Goal: Task Accomplishment & Management: Manage account settings

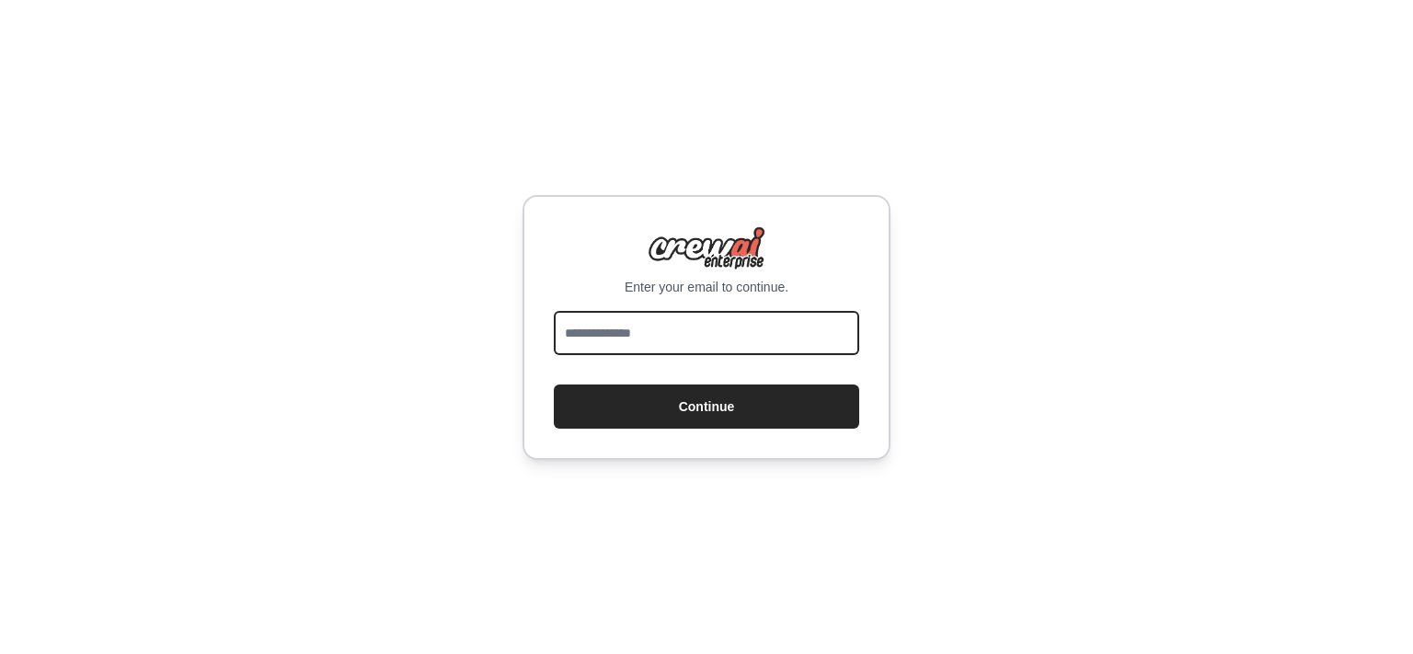
click at [609, 340] on input "email" at bounding box center [706, 333] width 305 height 44
click at [780, 337] on input "email" at bounding box center [706, 333] width 305 height 44
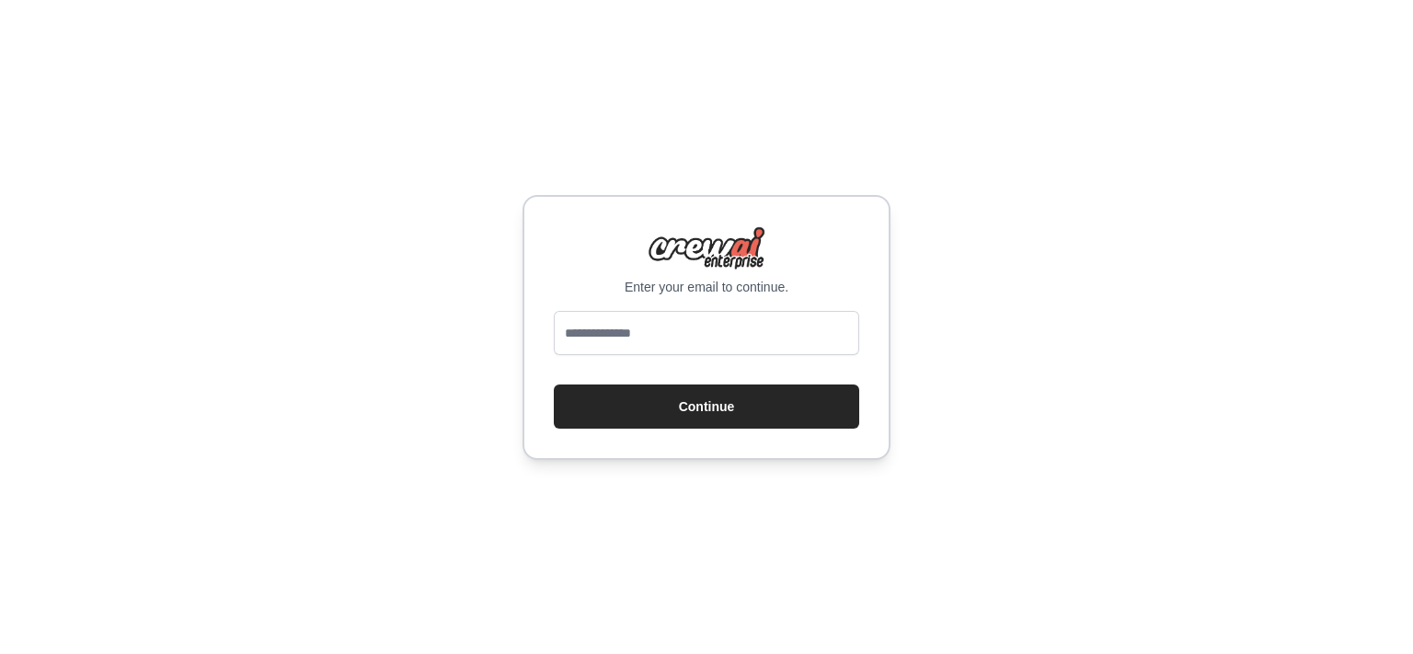
click at [1030, 340] on div "Enter your email to continue. Continue" at bounding box center [706, 327] width 1413 height 654
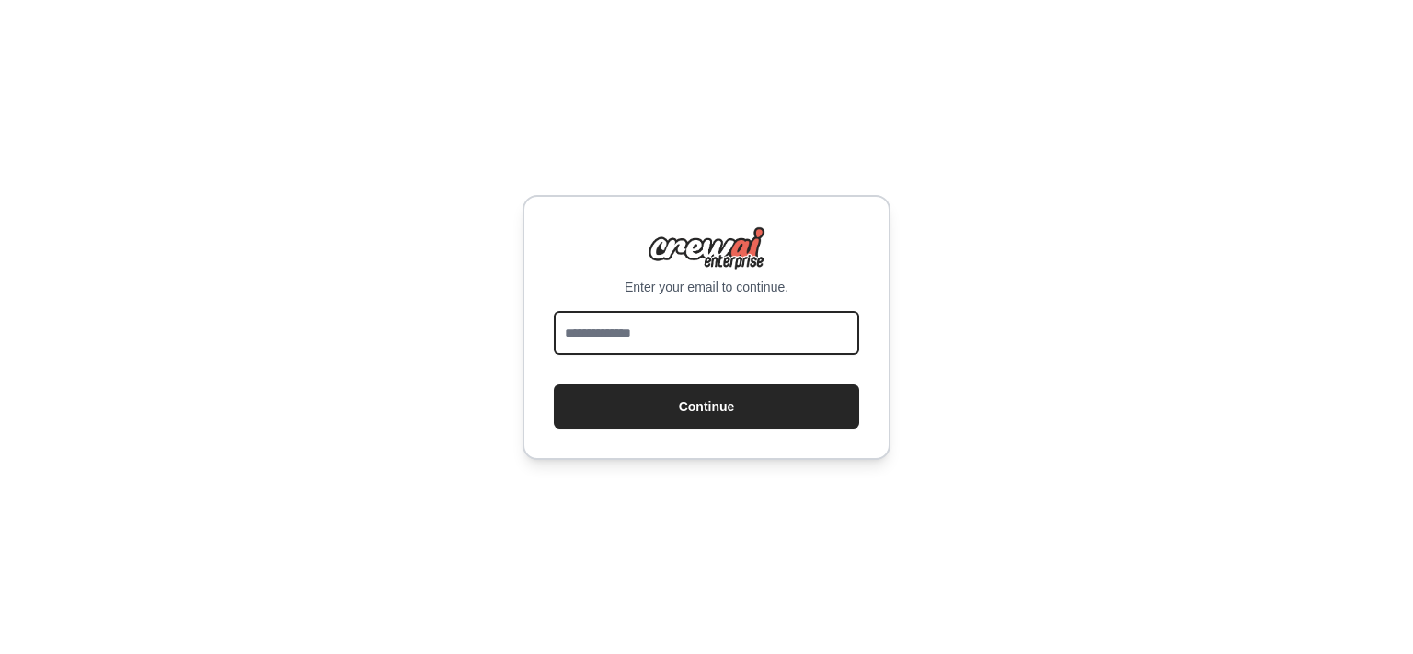
click at [613, 346] on input "email" at bounding box center [706, 333] width 305 height 44
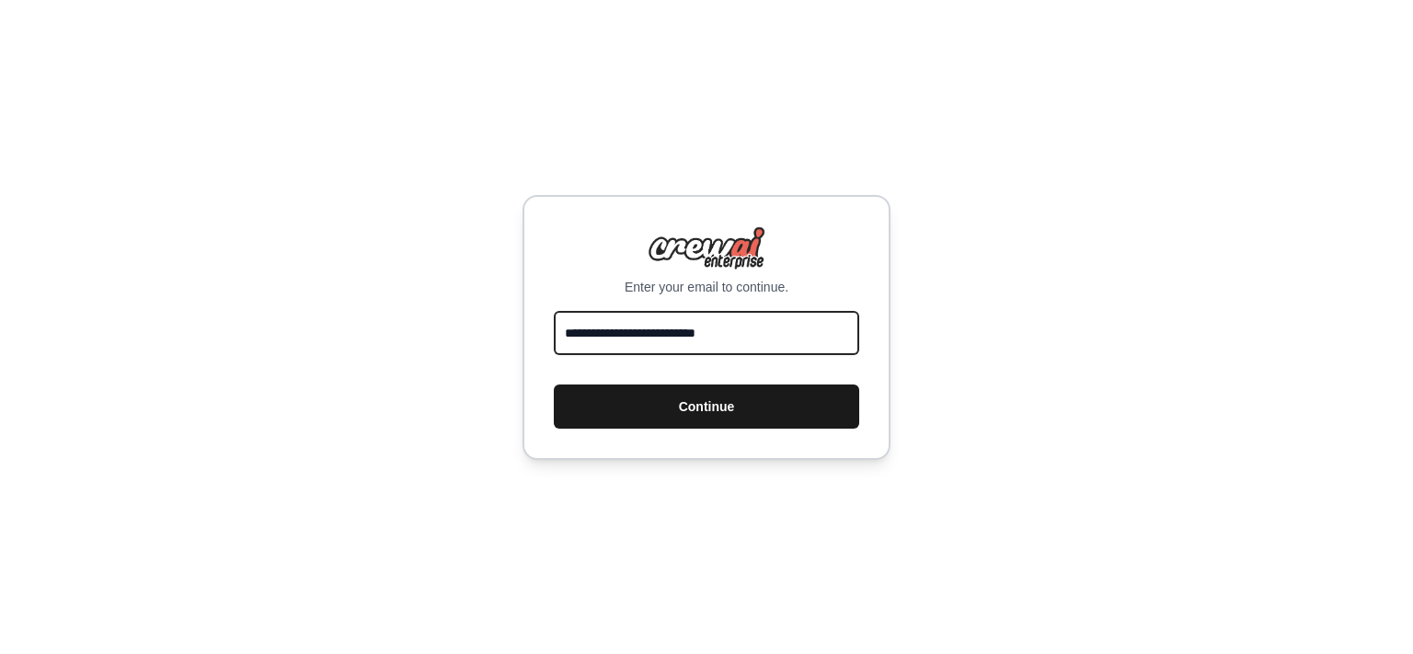
type input "**********"
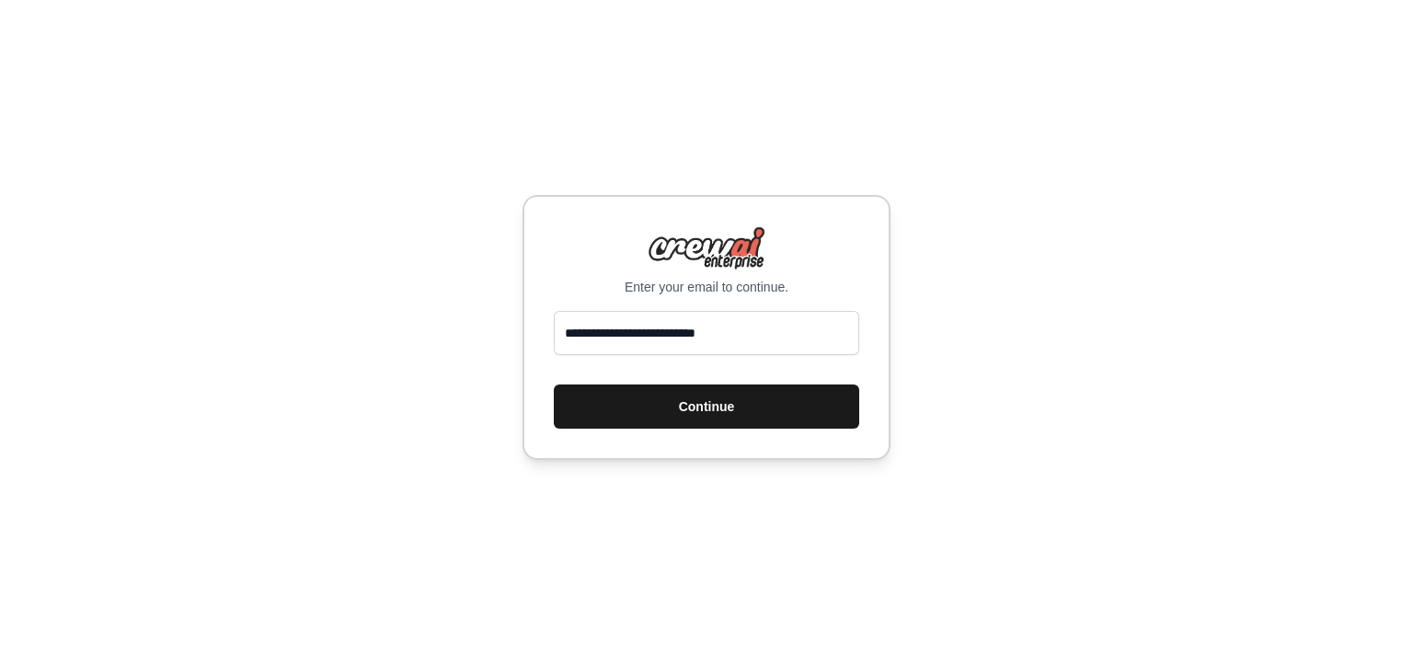
click at [732, 414] on button "Continue" at bounding box center [706, 407] width 305 height 44
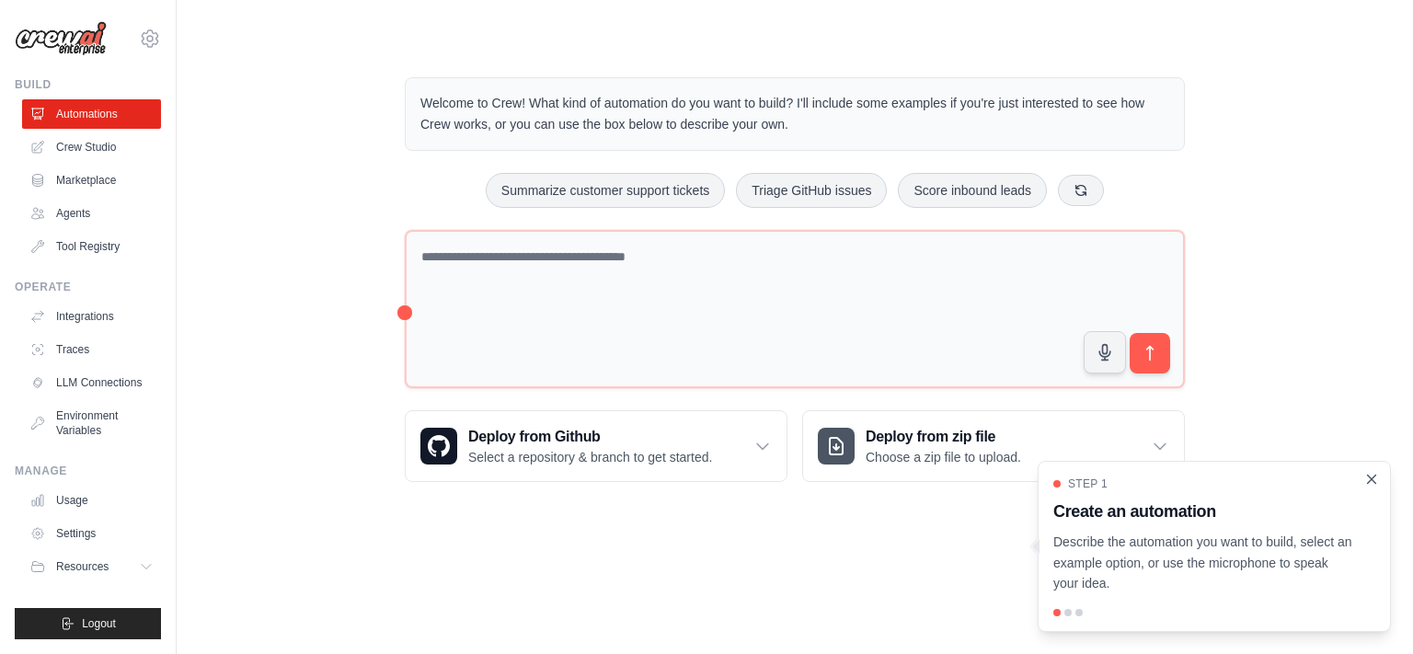
click at [1374, 478] on icon "Close walkthrough" at bounding box center [1372, 479] width 17 height 17
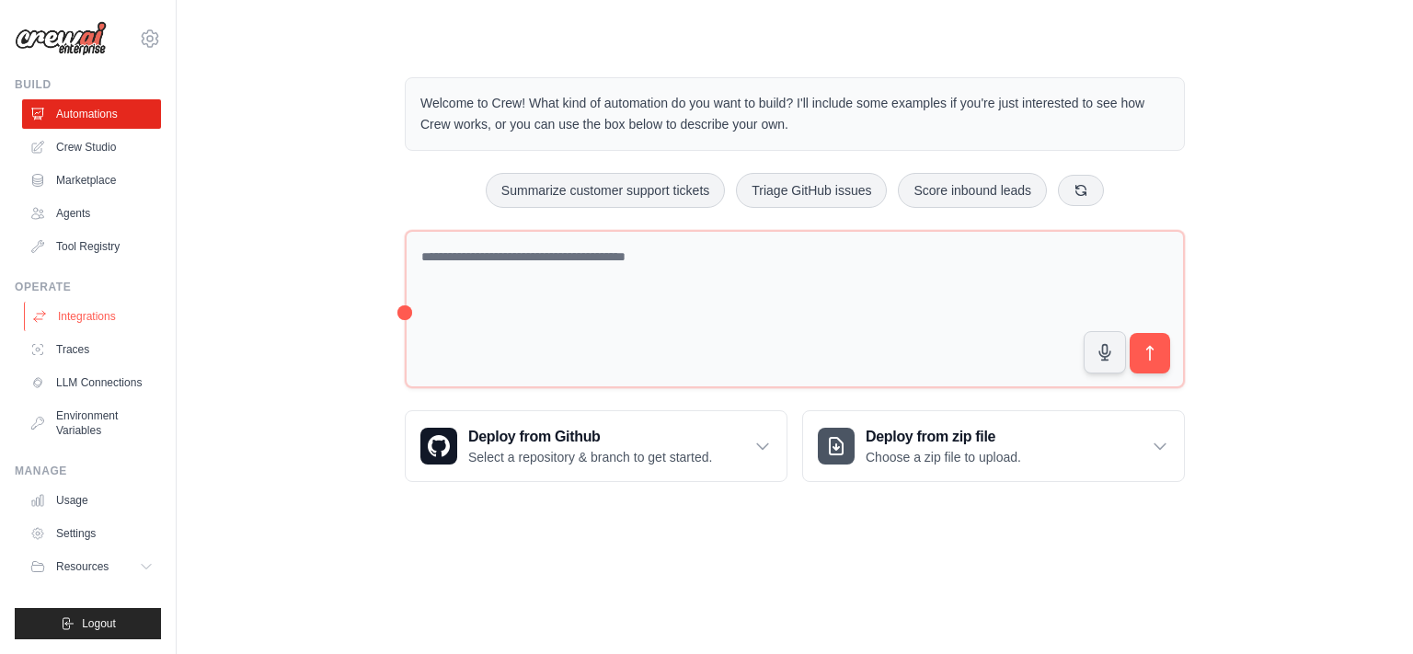
click at [90, 314] on link "Integrations" at bounding box center [93, 316] width 139 height 29
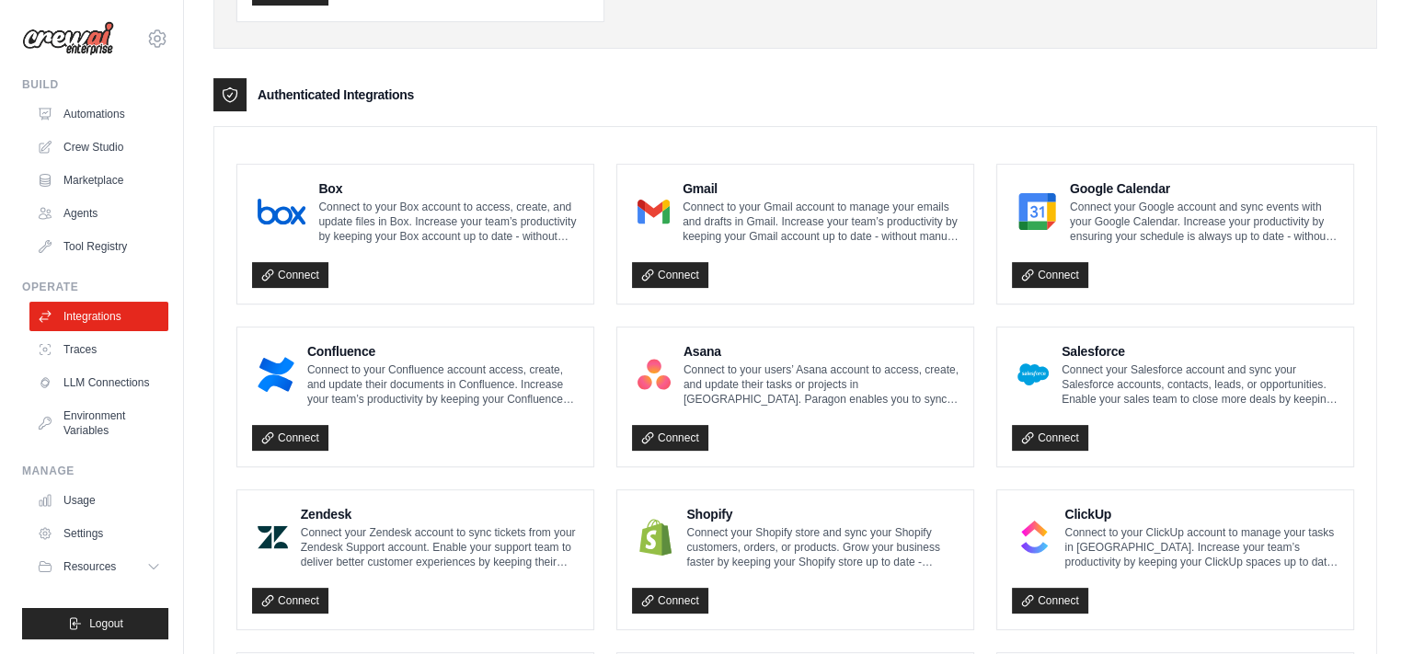
scroll to position [530, 0]
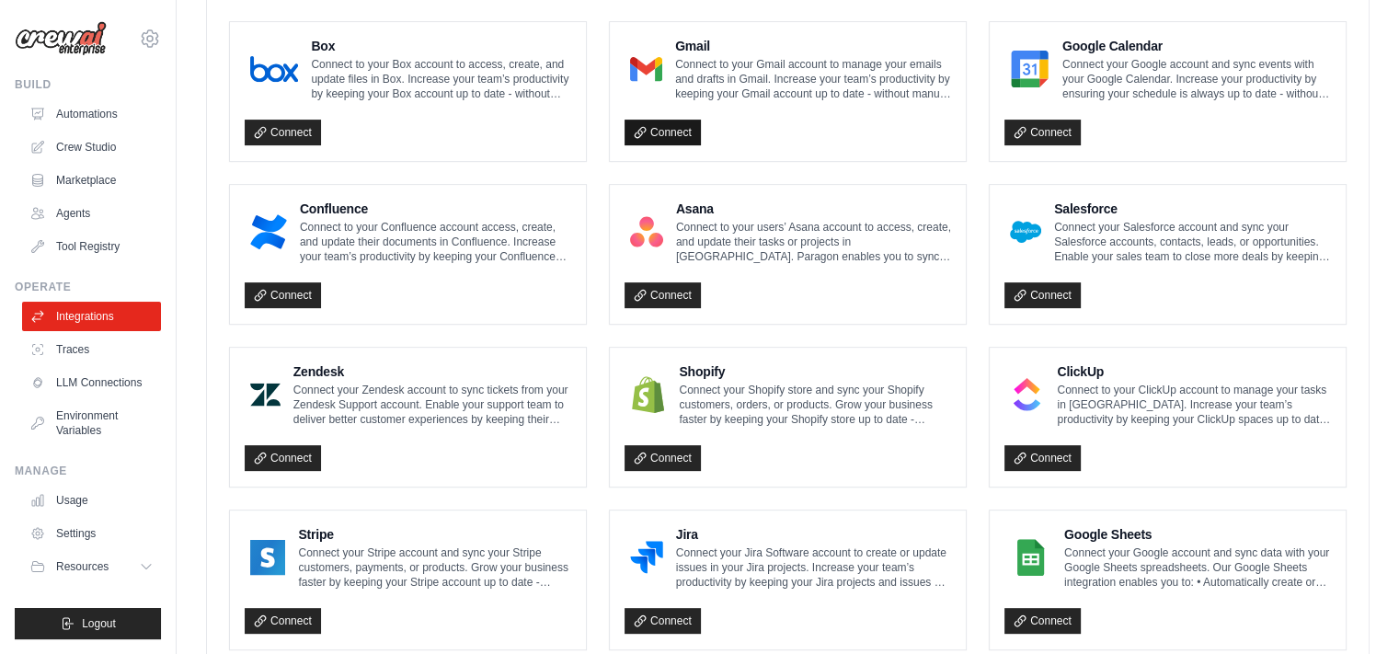
click at [672, 132] on link "Connect" at bounding box center [663, 133] width 76 height 26
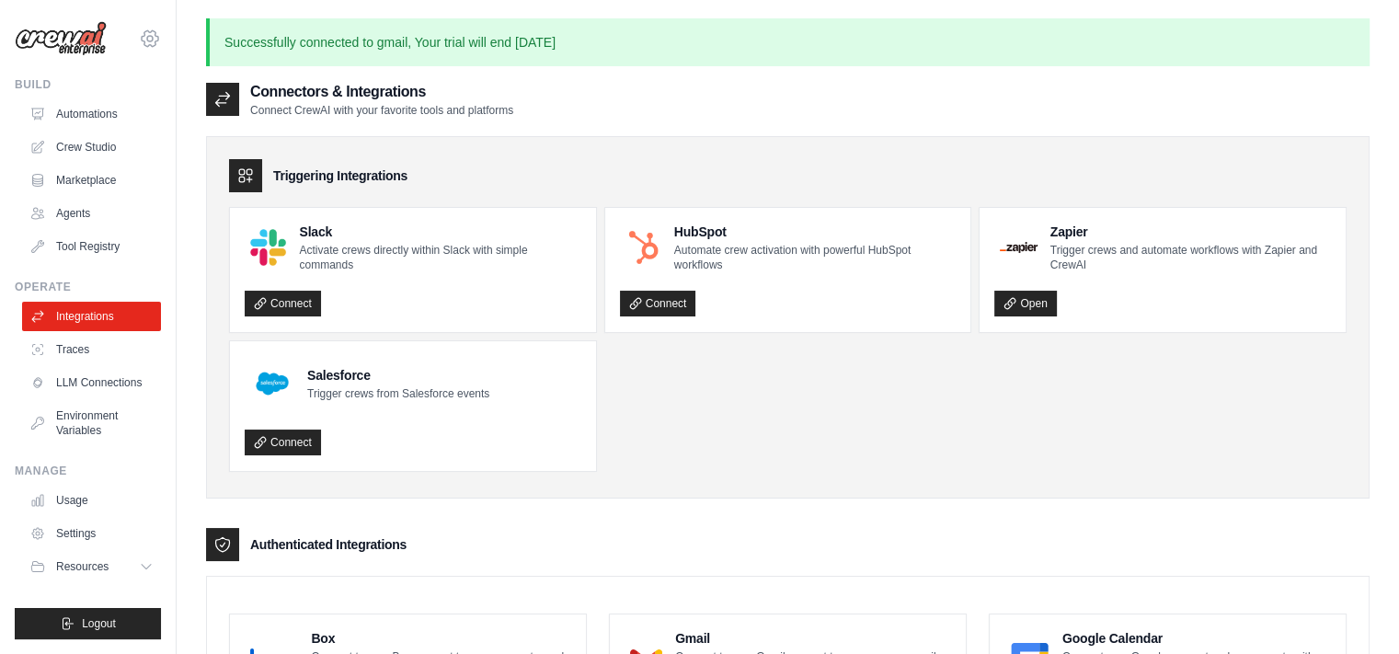
click at [146, 40] on icon at bounding box center [150, 39] width 22 height 22
click at [107, 128] on link "Settings" at bounding box center [150, 124] width 162 height 33
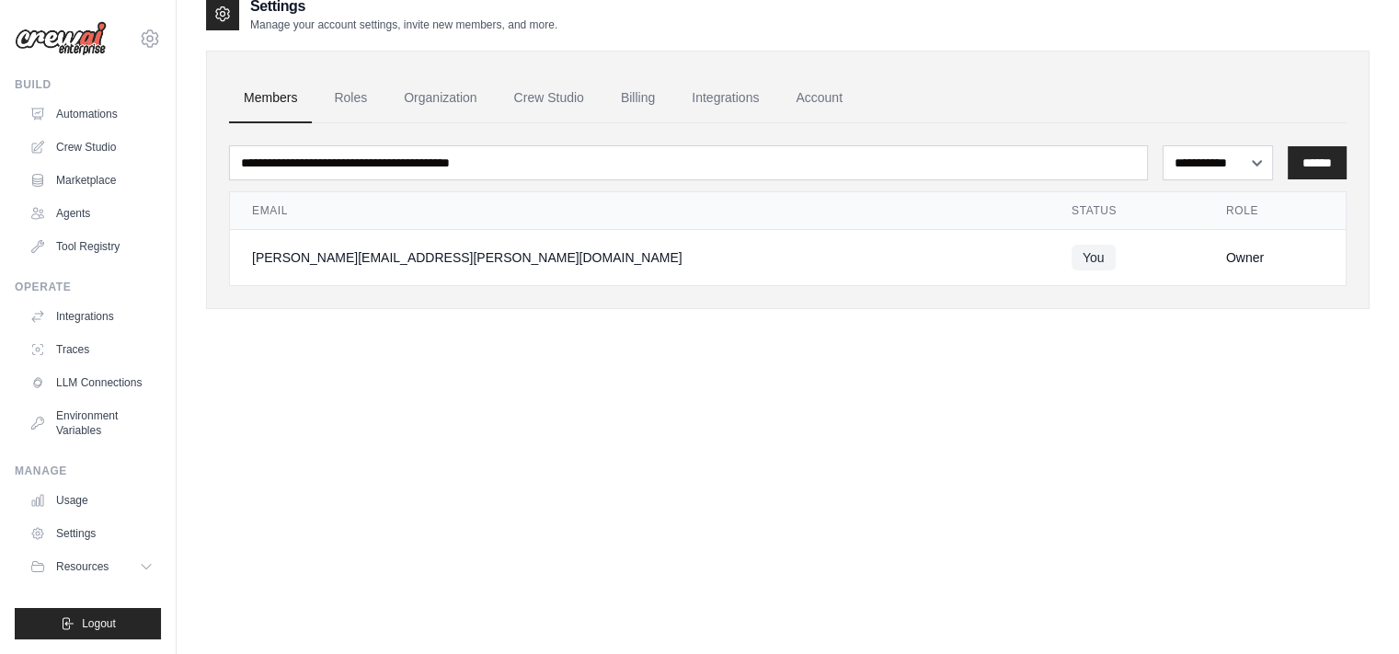
scroll to position [37, 0]
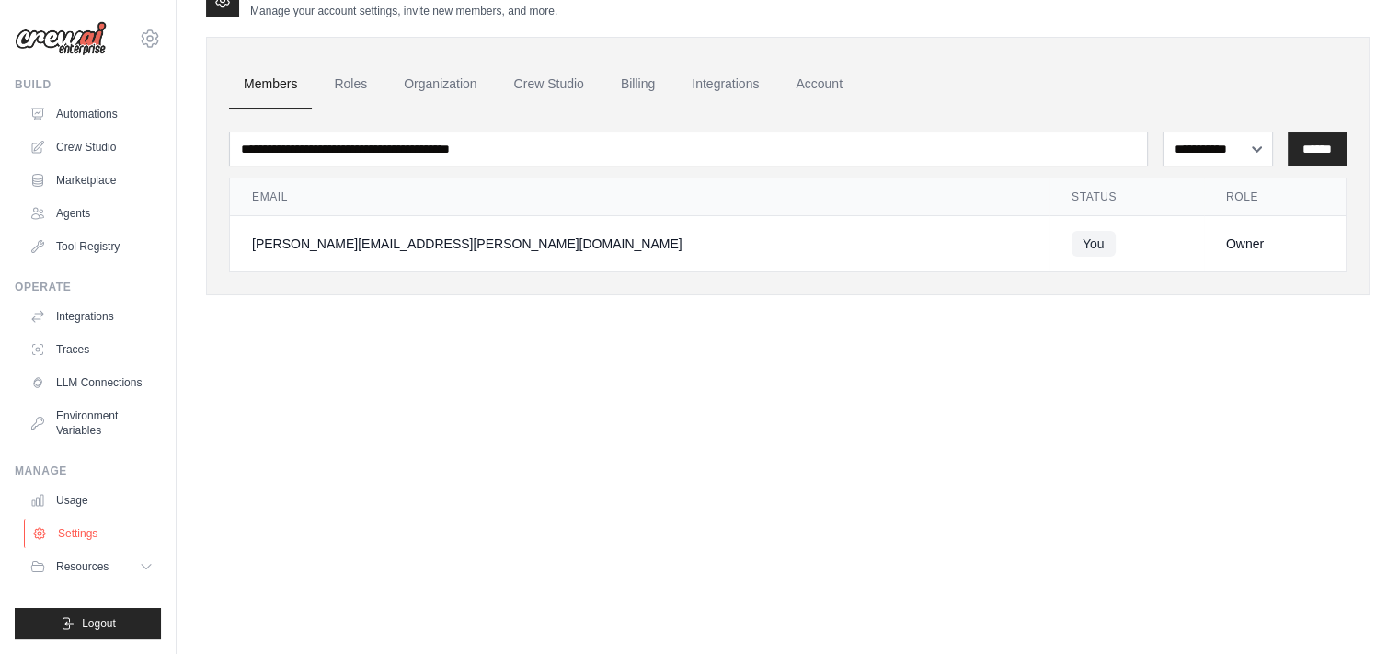
click at [72, 530] on link "Settings" at bounding box center [93, 533] width 139 height 29
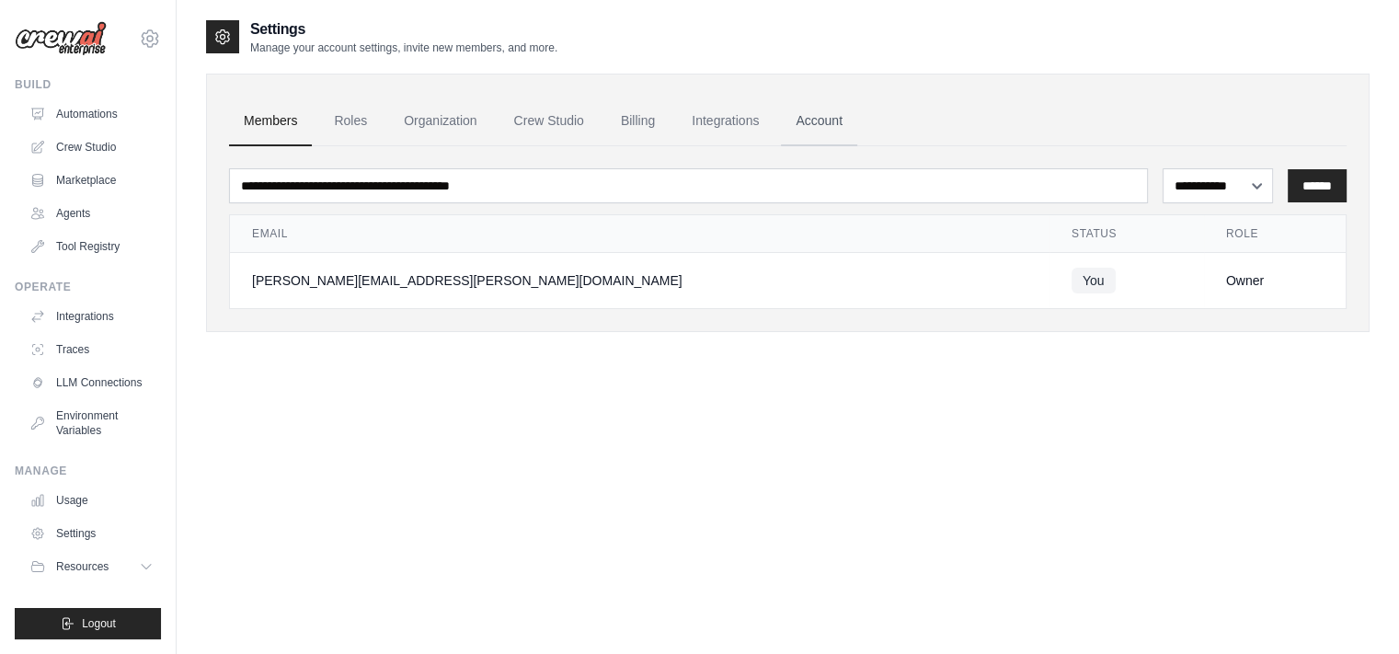
click at [812, 123] on link "Account" at bounding box center [819, 122] width 76 height 50
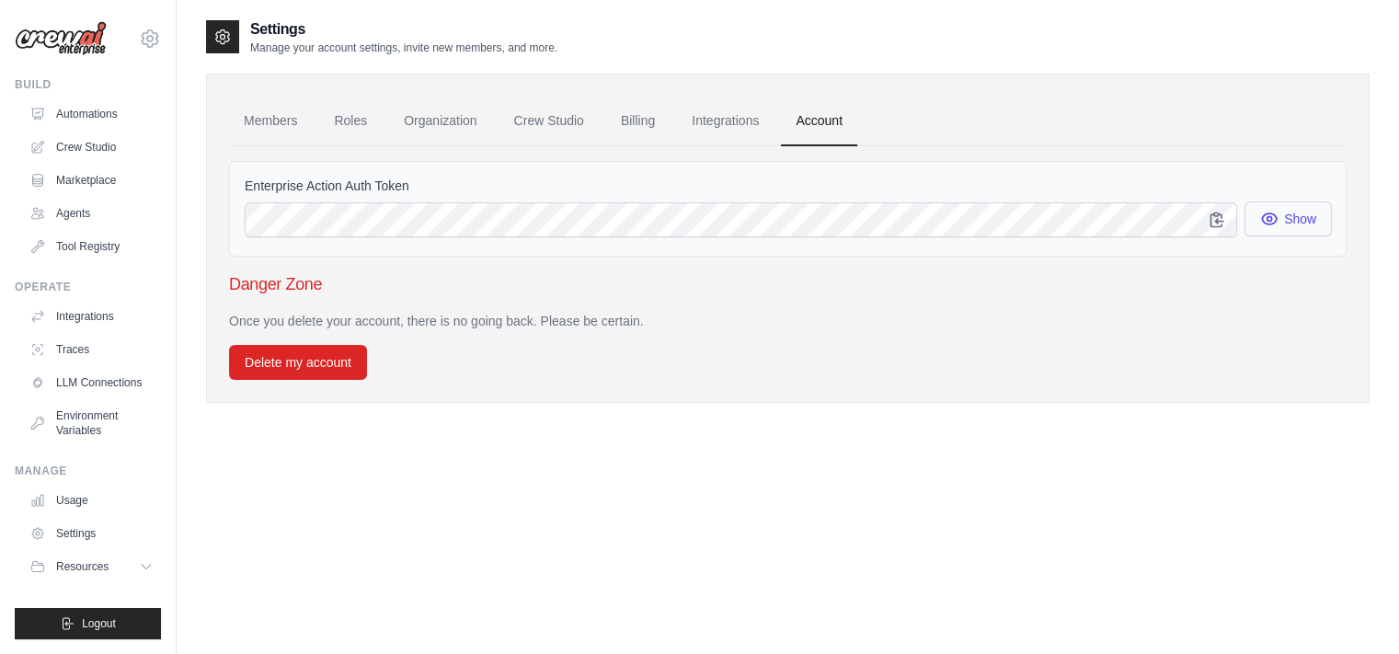
click at [1308, 223] on button "Show" at bounding box center [1288, 218] width 87 height 35
click at [1220, 221] on icon "button" at bounding box center [1217, 219] width 18 height 18
